Goal: Information Seeking & Learning: Learn about a topic

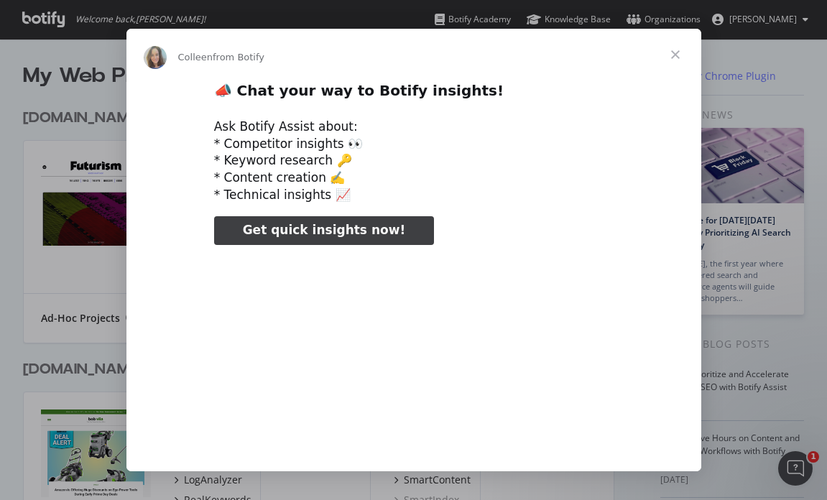
type input "3296666"
click at [676, 56] on span "Close" at bounding box center [675, 55] width 52 height 52
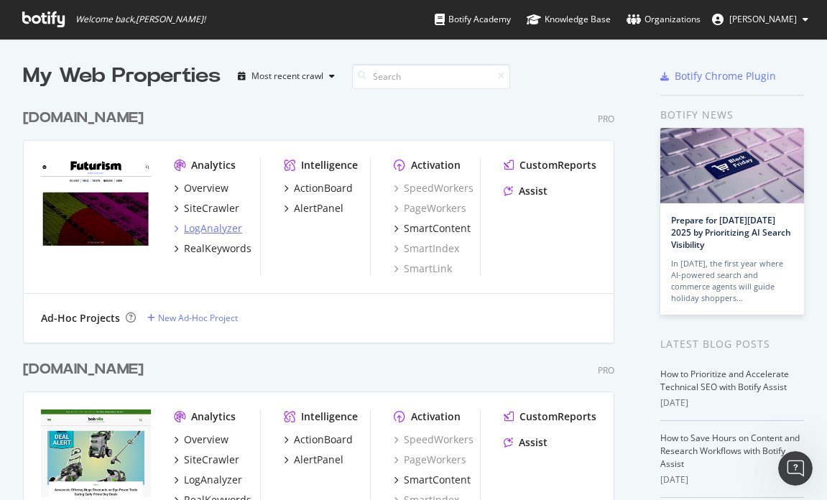
click at [208, 226] on div "LogAnalyzer" at bounding box center [213, 228] width 58 height 14
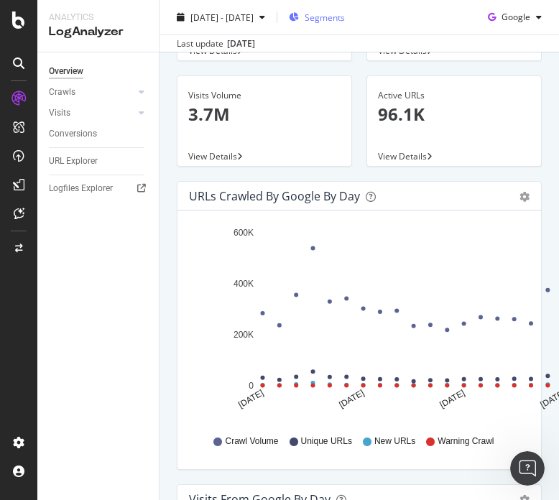
scroll to position [205, 0]
